Goal: Transaction & Acquisition: Purchase product/service

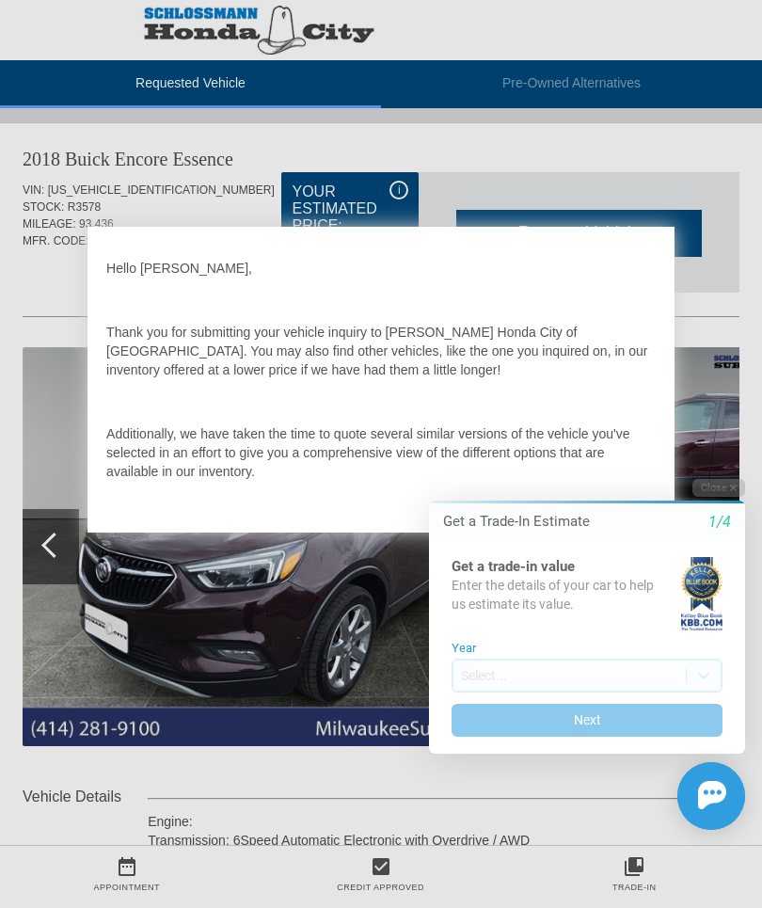
click at [600, 437] on p "Additionally, we have taken the time to quote several similar versions of the v…" at bounding box center [380, 452] width 549 height 56
click at [743, 295] on div at bounding box center [381, 454] width 762 height 908
click at [748, 305] on div at bounding box center [381, 454] width 762 height 908
click at [546, 415] on div "Hello Bridget, Thank you for submitting your vehicle inquiry to Schlossmann Hon…" at bounding box center [380, 367] width 549 height 245
click at [633, 464] on html "Welcome! Get a Trade-In Estimate 1/4 Get a trade-in value Enter the details of …" at bounding box center [575, 464] width 372 height 0
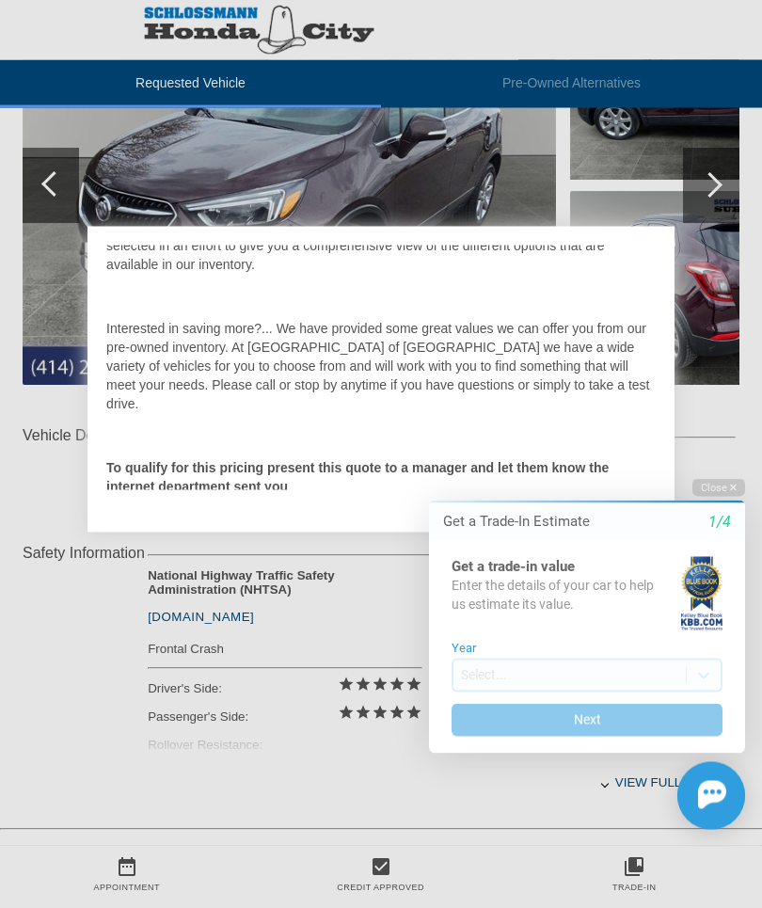
scroll to position [381, 0]
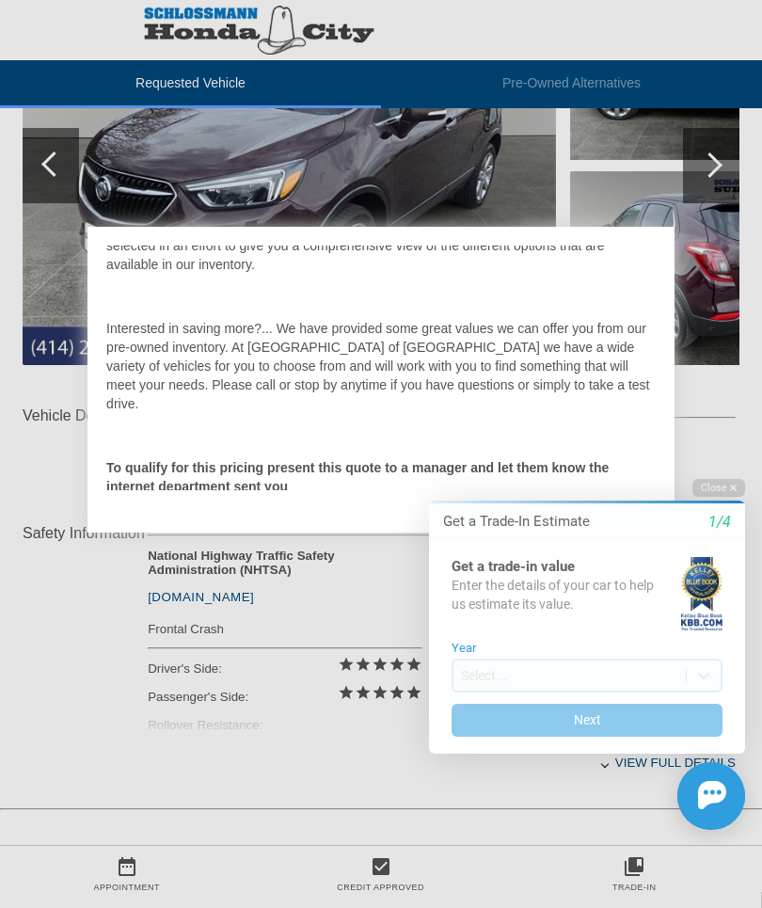
click at [649, 530] on div "EXIT" at bounding box center [641, 516] width 67 height 56
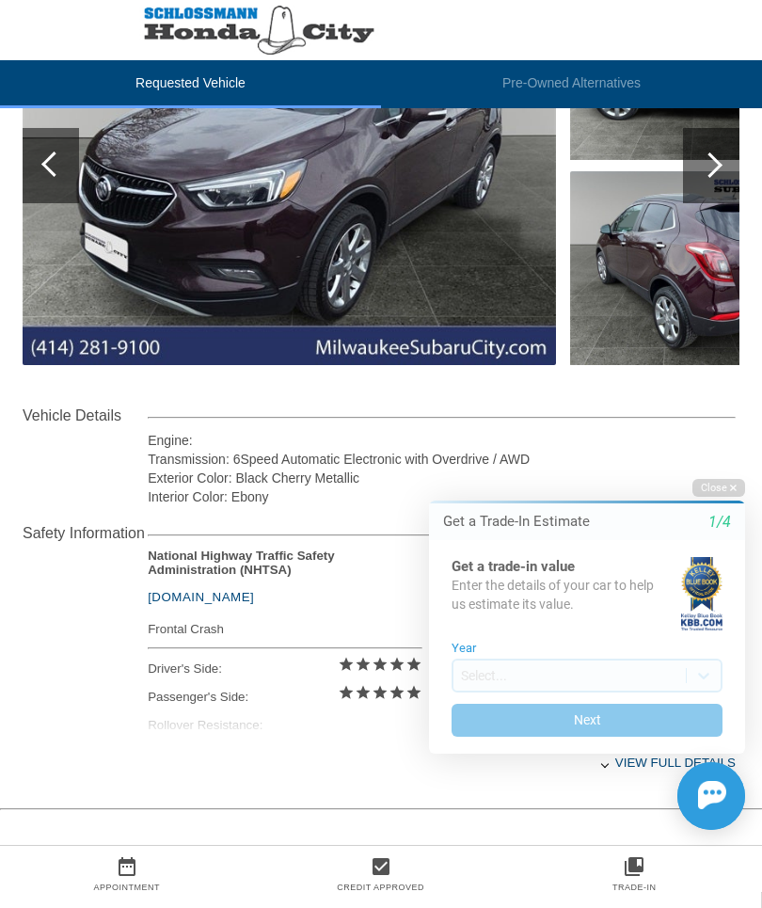
click at [340, 806] on div "2018 Buick Encore Essence VIN: KL4CJGSB8JB638384 STOCK: R3578 MILEAGE: 93,436 M…" at bounding box center [381, 316] width 762 height 1151
click at [737, 494] on button "Close" at bounding box center [718, 488] width 53 height 18
click at [733, 496] on button "Close" at bounding box center [718, 488] width 53 height 18
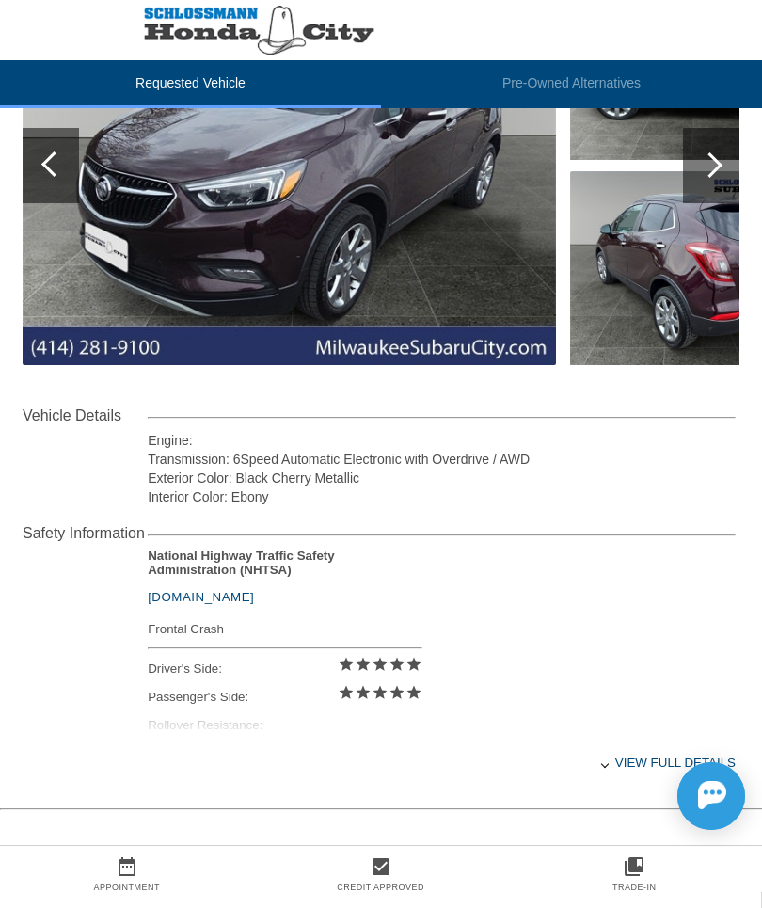
click at [673, 768] on div "View full details" at bounding box center [442, 762] width 588 height 46
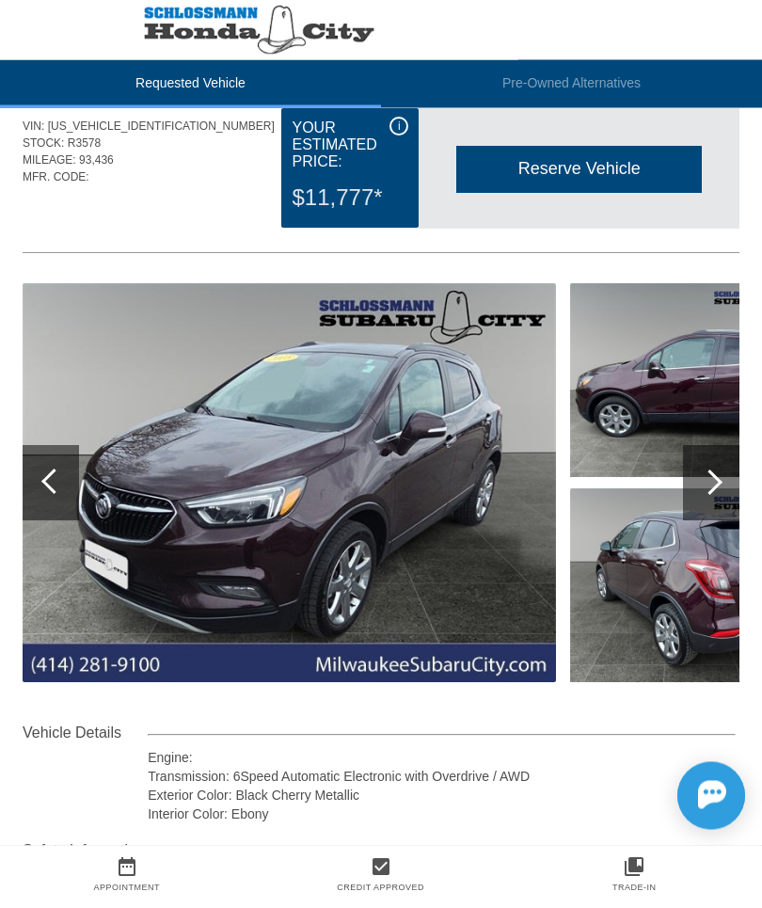
scroll to position [0, 0]
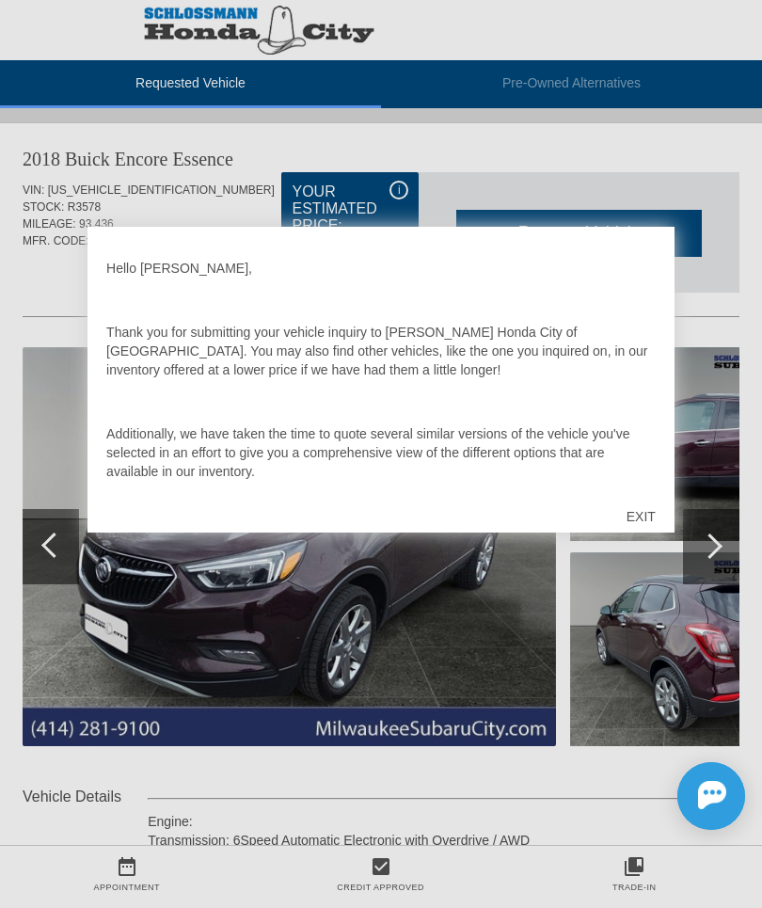
click at [656, 513] on div "EXIT" at bounding box center [641, 516] width 67 height 56
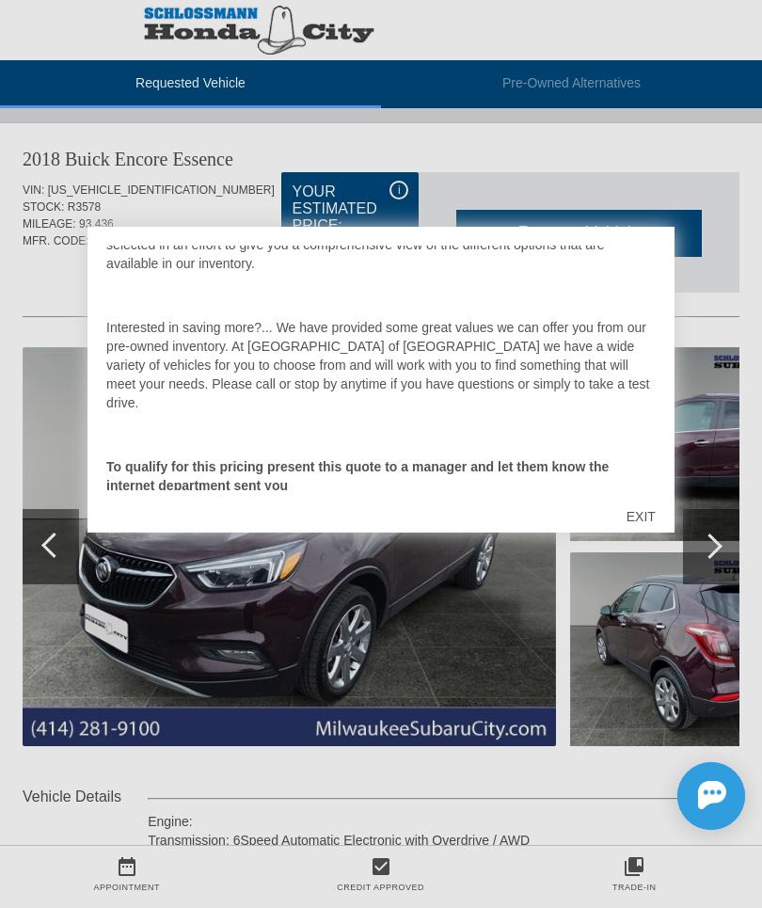
scroll to position [207, 0]
click at [651, 514] on div "EXIT" at bounding box center [641, 516] width 67 height 56
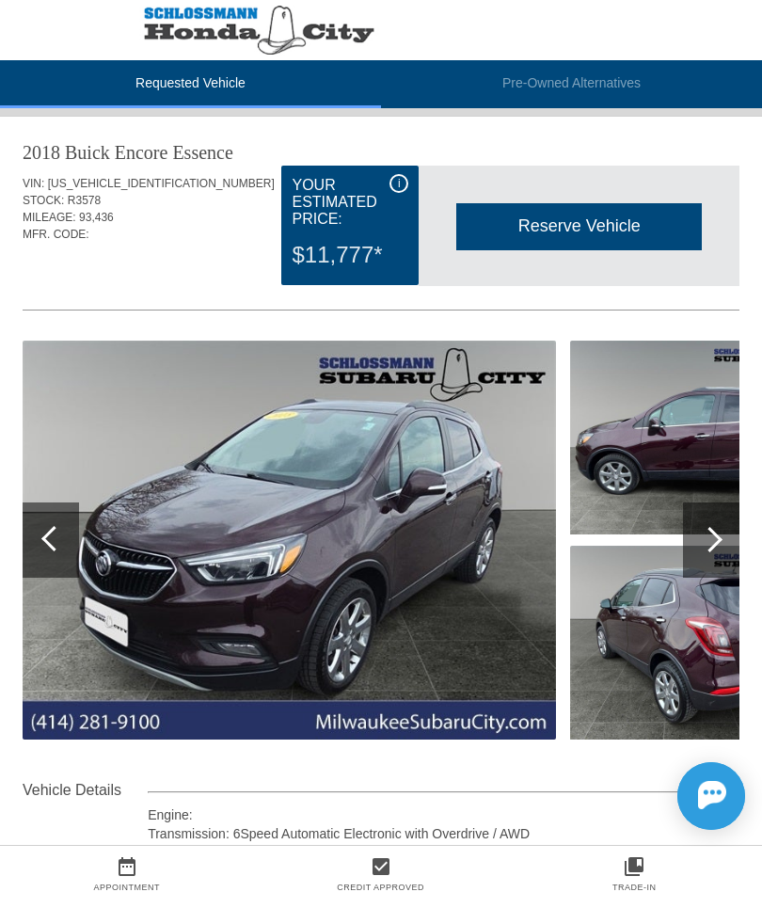
scroll to position [0, 0]
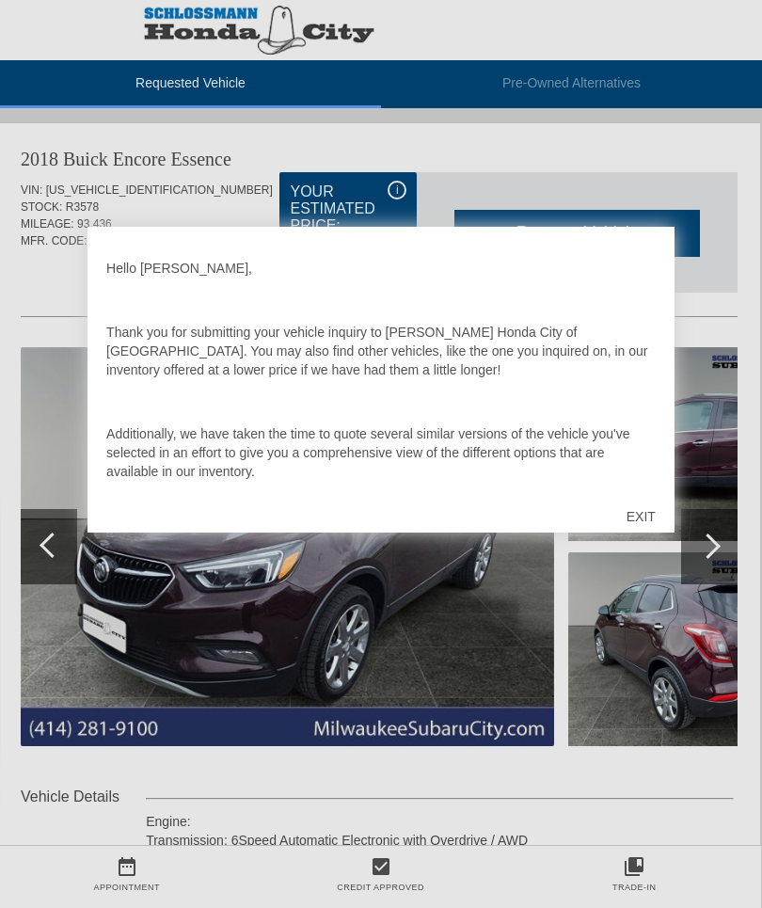
click at [645, 521] on div "EXIT" at bounding box center [641, 516] width 67 height 56
